Goal: Task Accomplishment & Management: Use online tool/utility

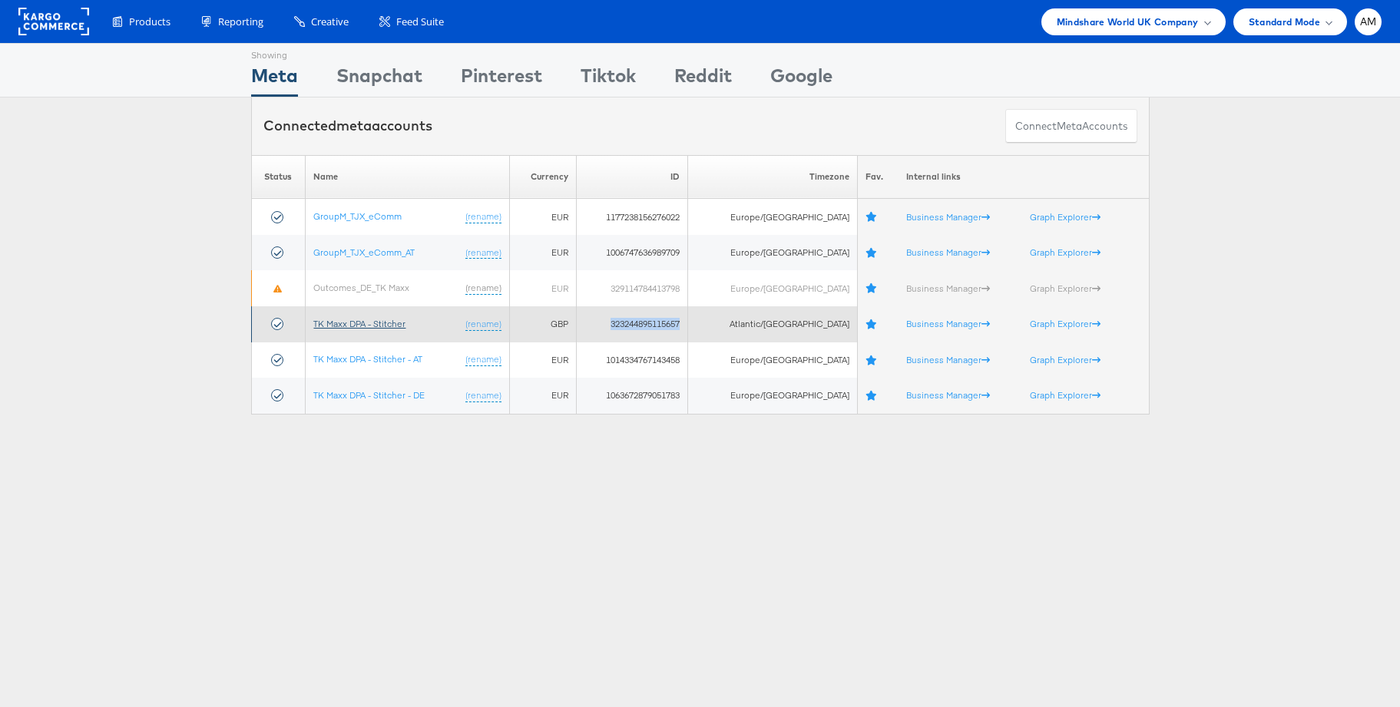
click at [359, 326] on link "TK Maxx DPA - Stitcher" at bounding box center [359, 324] width 92 height 12
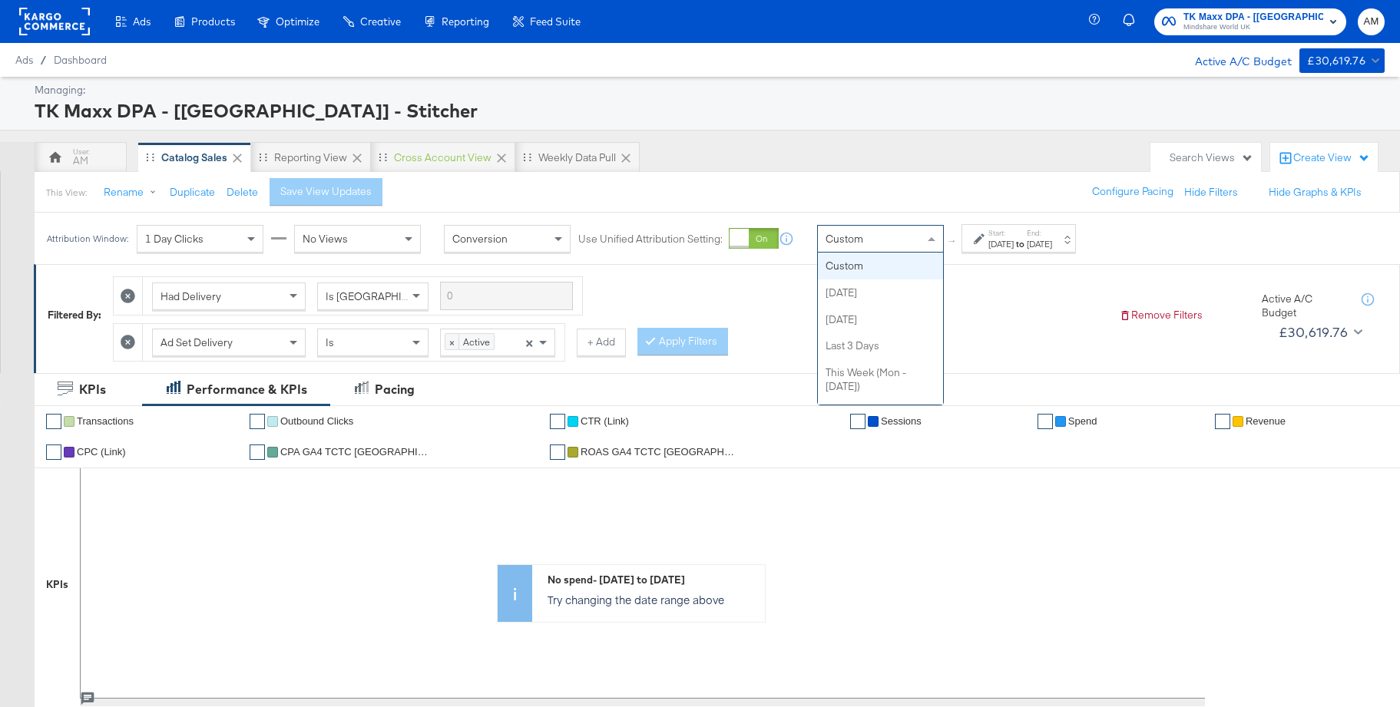
click at [883, 246] on div "Custom" at bounding box center [880, 239] width 125 height 26
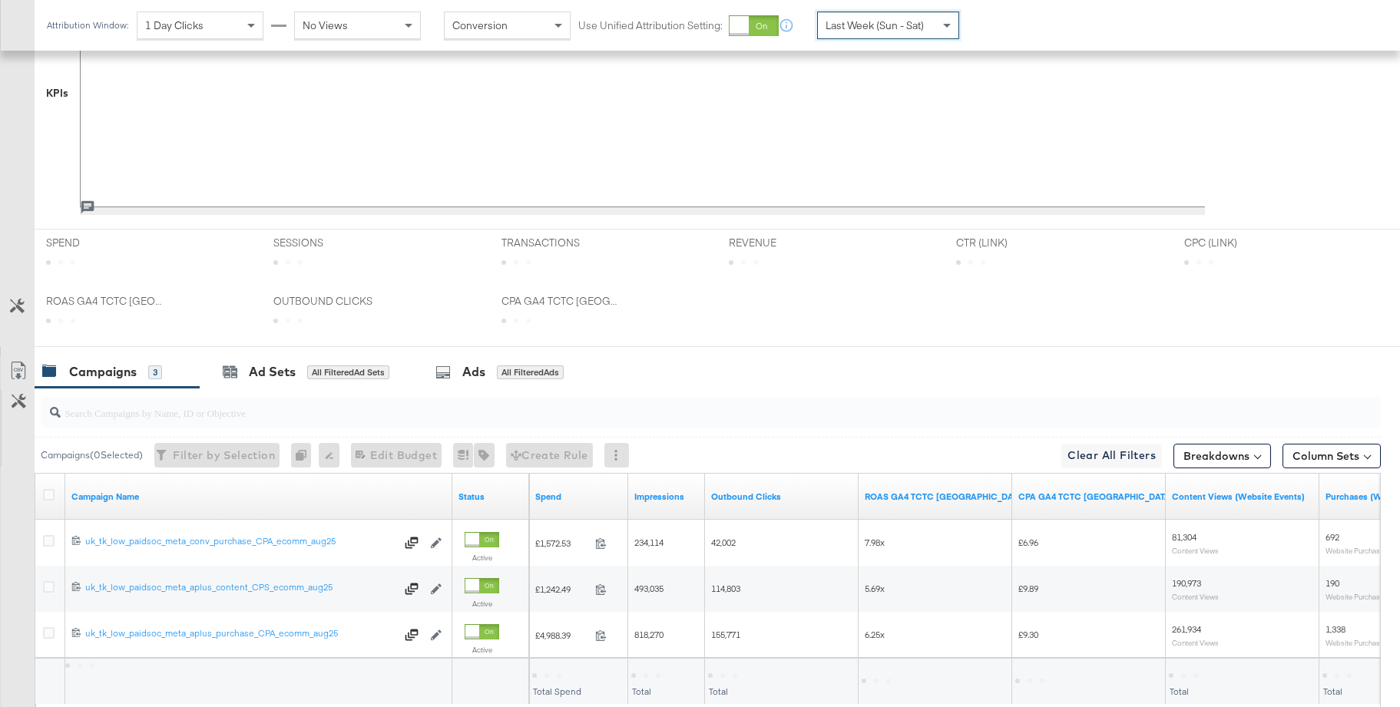
scroll to position [502, 0]
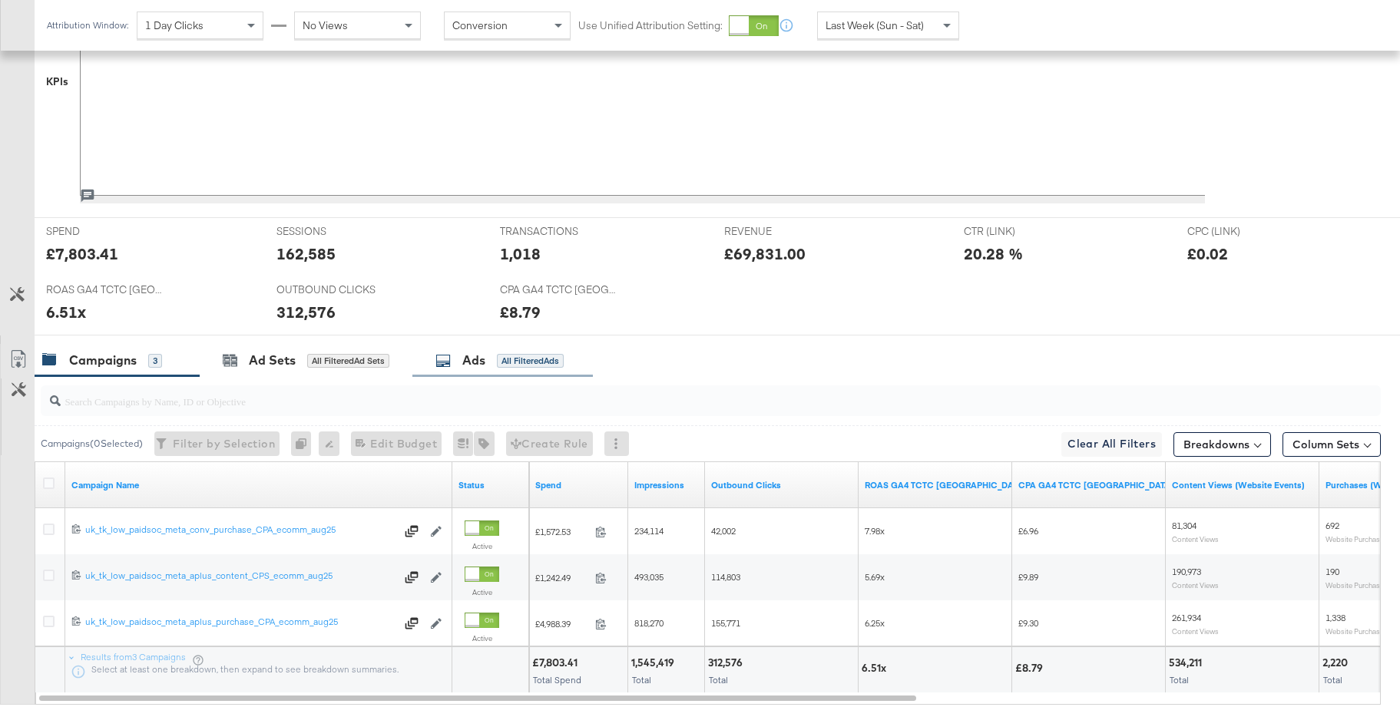
click at [483, 355] on div "Ads" at bounding box center [473, 361] width 23 height 18
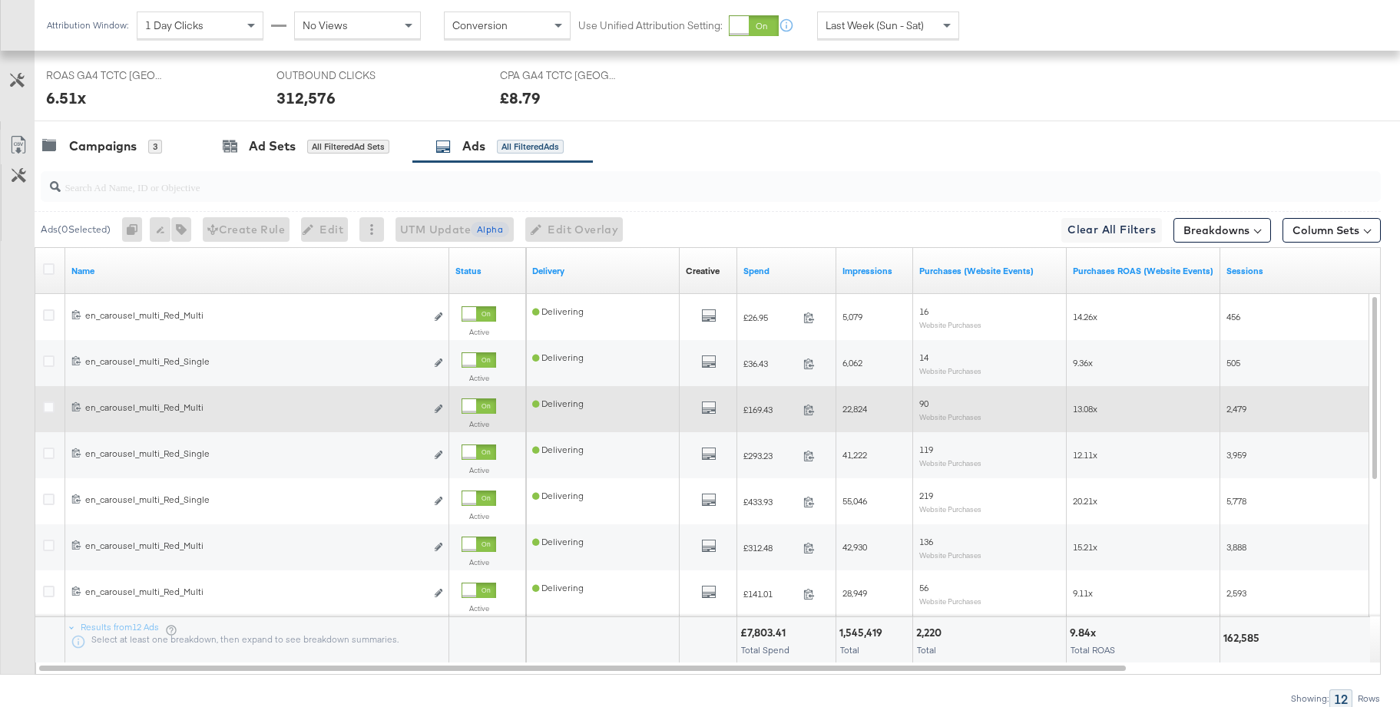
scroll to position [713, 0]
